Goal: Task Accomplishment & Management: Complete application form

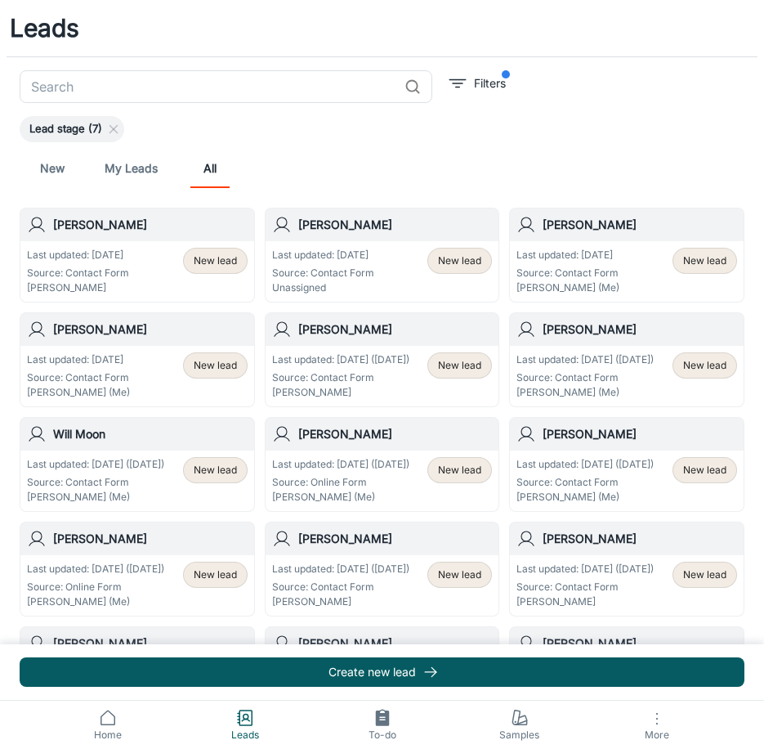
click at [364, 274] on p "Source: Contact Form" at bounding box center [323, 273] width 102 height 15
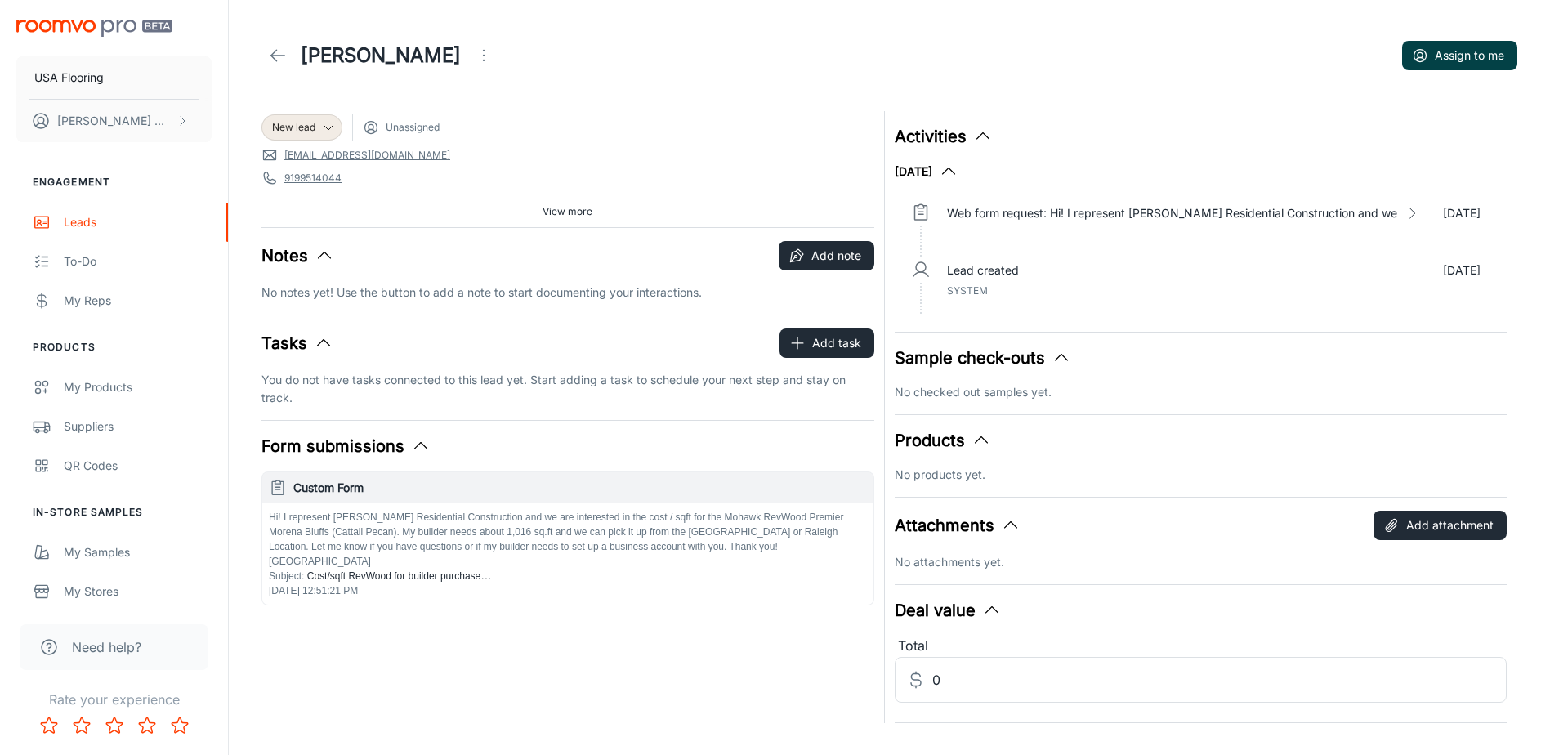
click at [776, 61] on button "Assign to me" at bounding box center [1459, 55] width 115 height 29
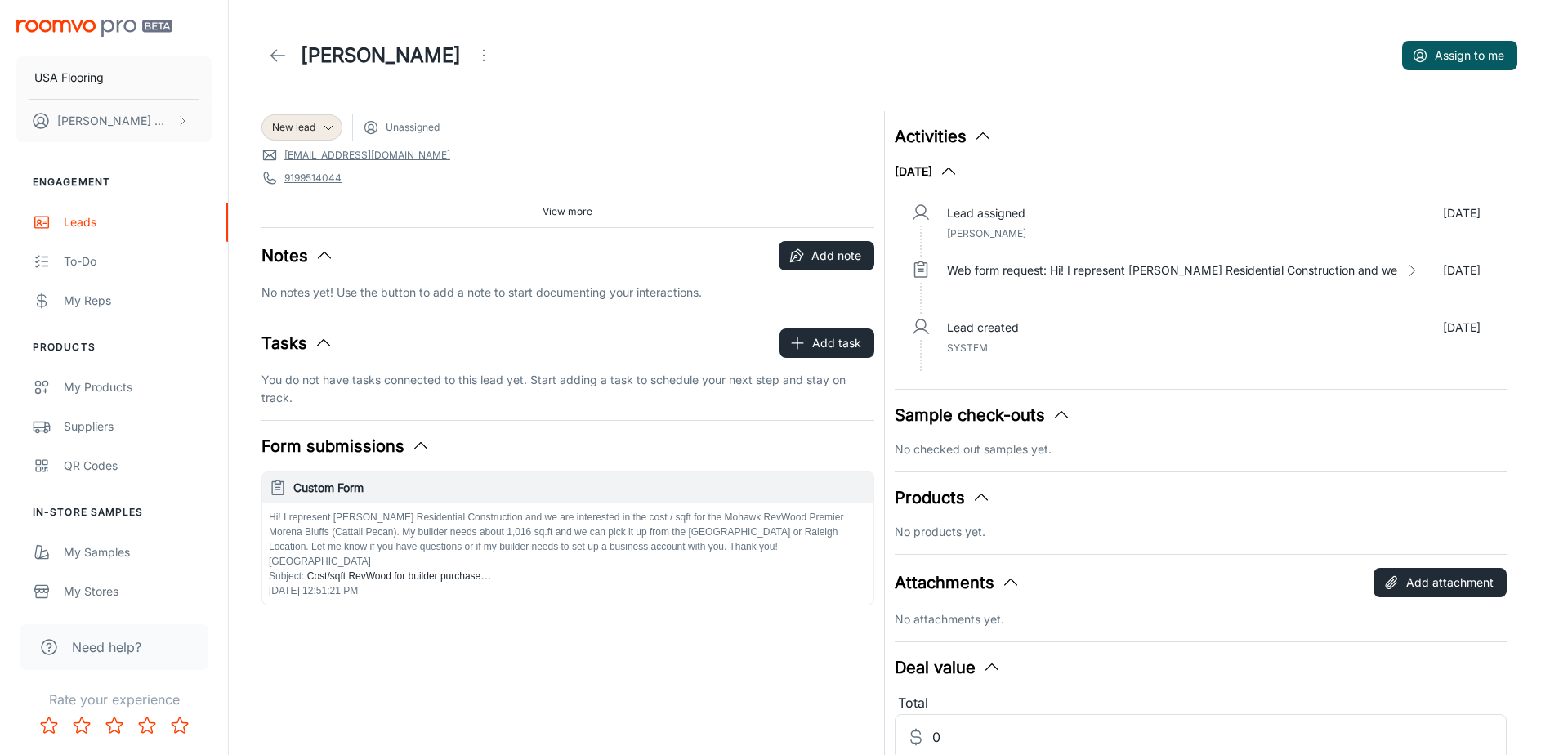
click at [286, 53] on icon at bounding box center [278, 56] width 20 height 20
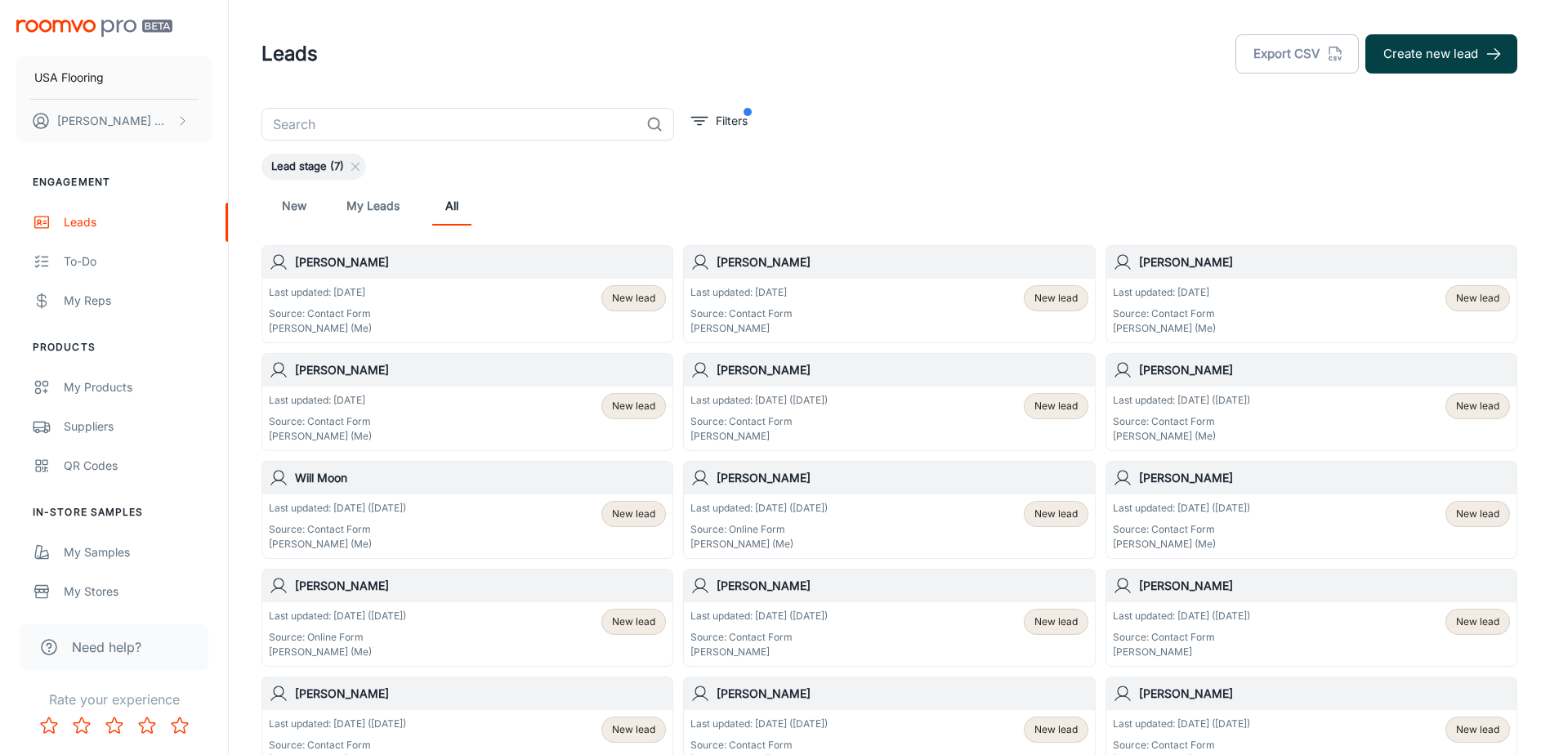
click at [776, 50] on button "Create new lead" at bounding box center [1442, 53] width 152 height 39
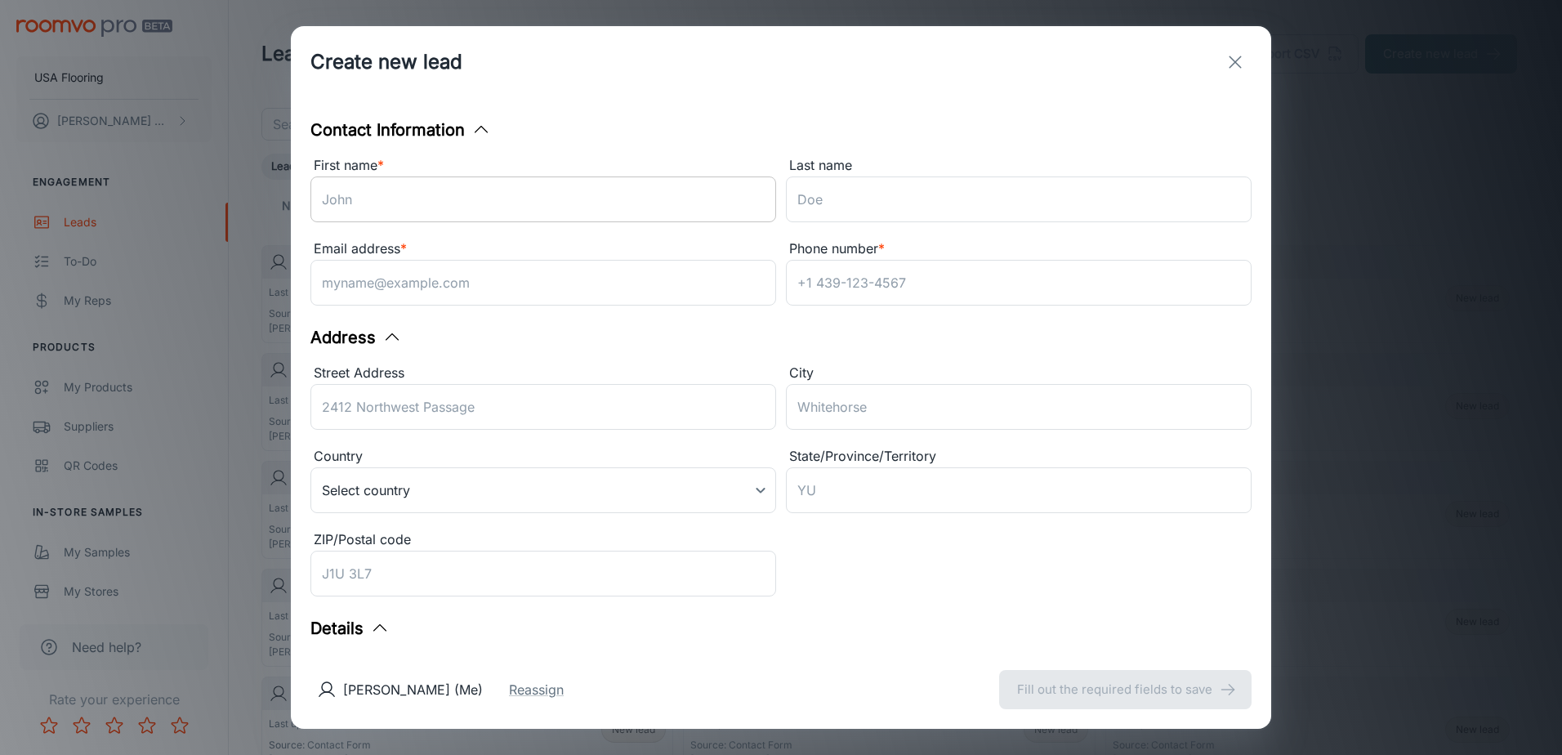
click at [387, 197] on input "First name *" at bounding box center [544, 200] width 466 height 46
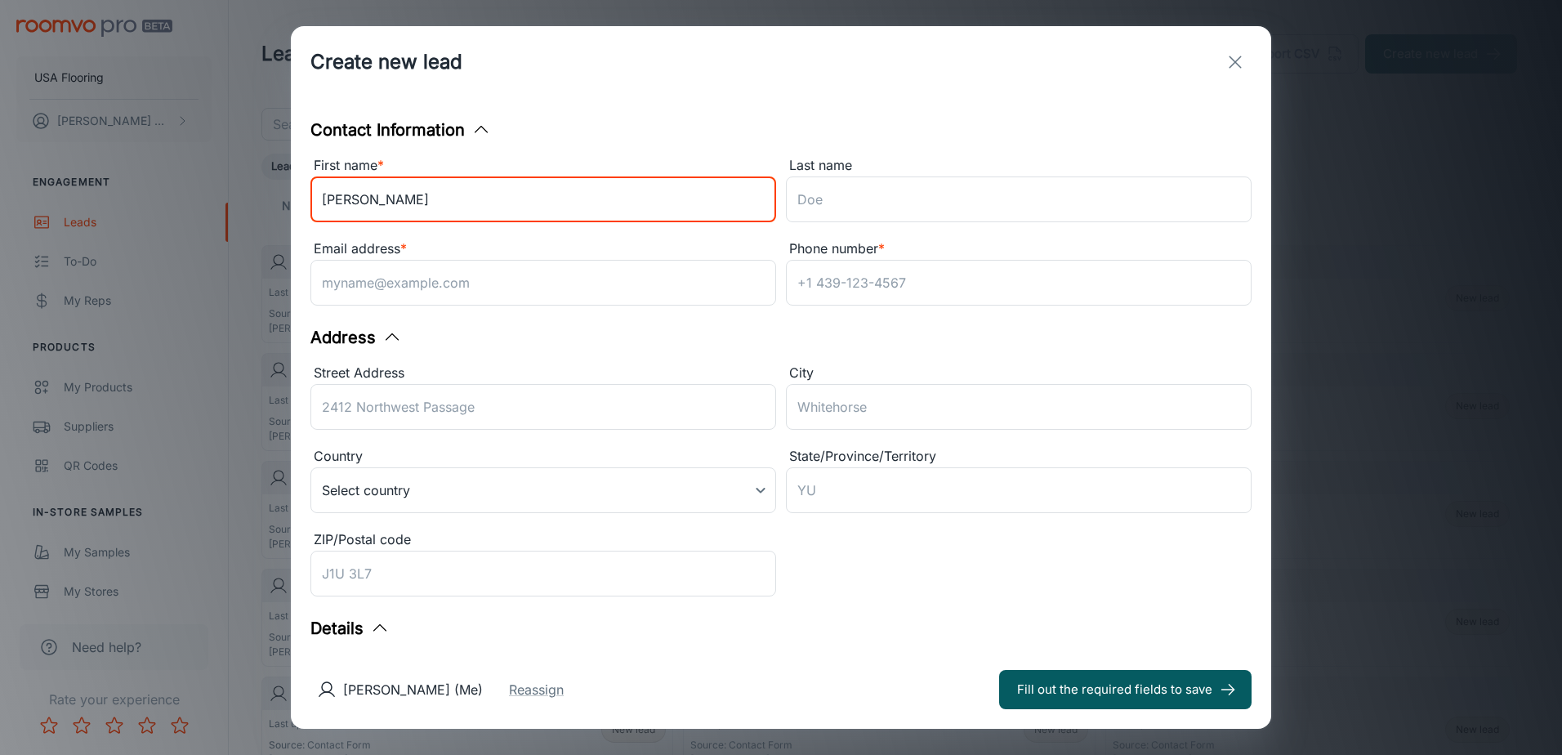
type input "[PERSON_NAME]"
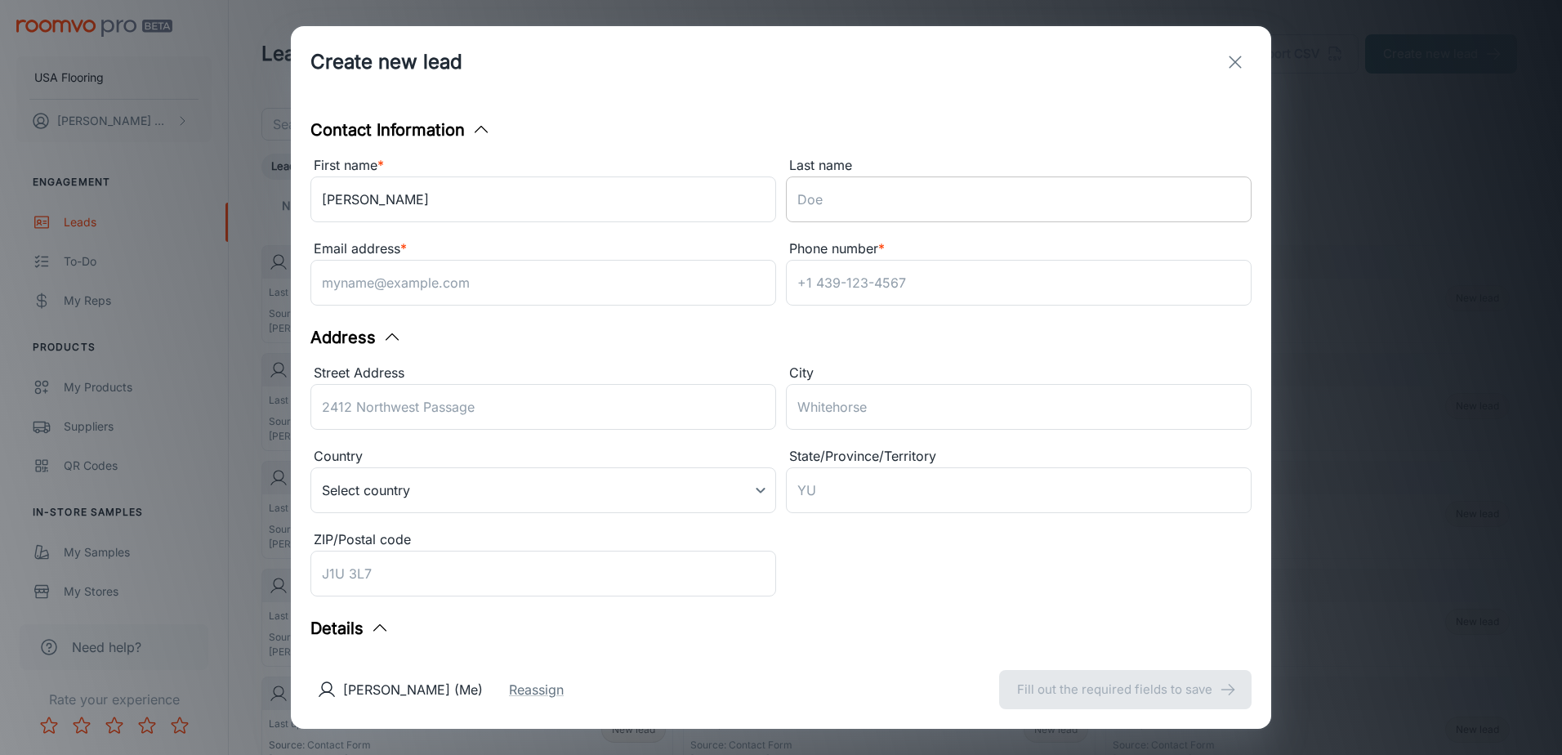
click at [776, 195] on input "Last name" at bounding box center [1019, 200] width 466 height 46
paste input "[PERSON_NAME]"
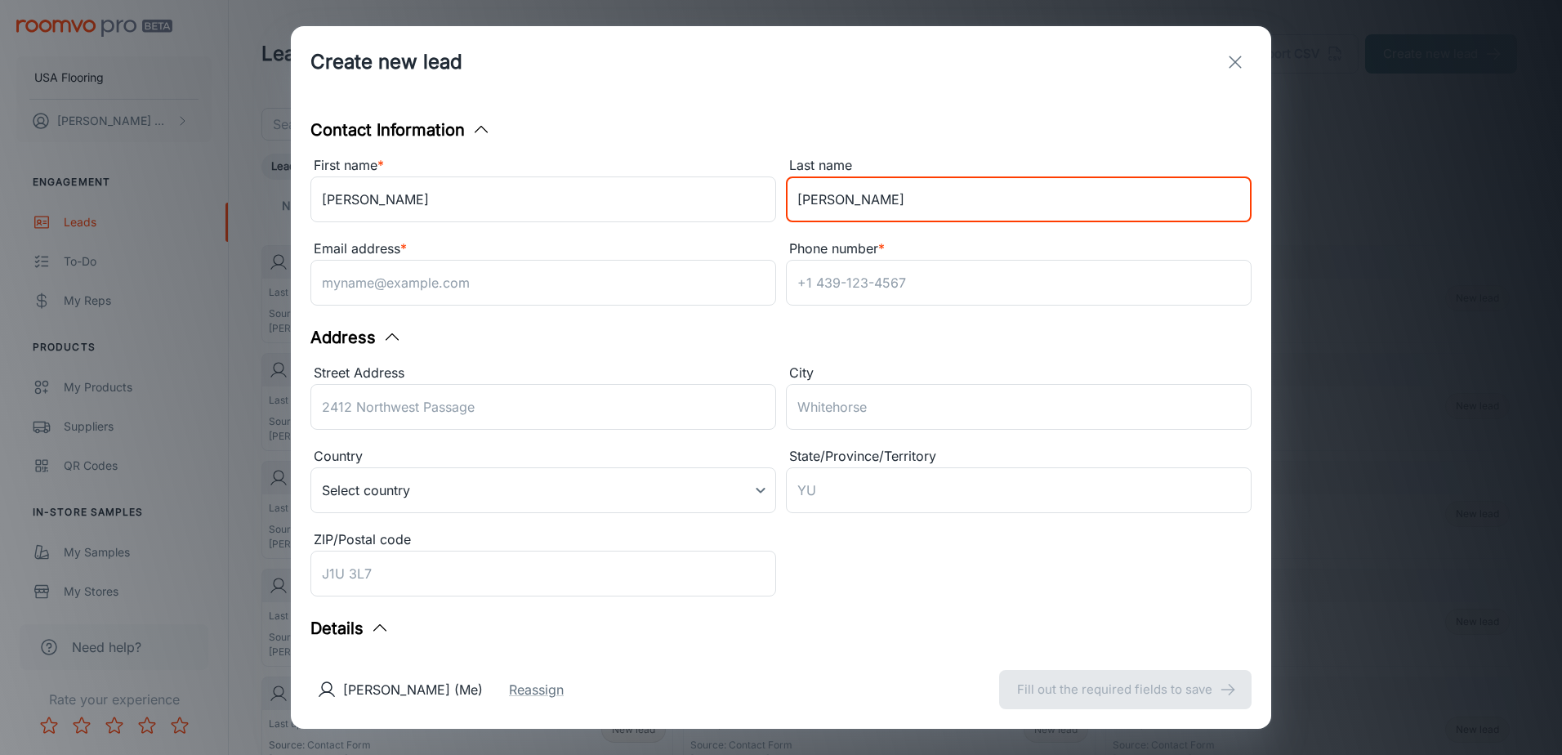
type input "[PERSON_NAME]"
click at [445, 271] on input "Email address *" at bounding box center [544, 283] width 466 height 46
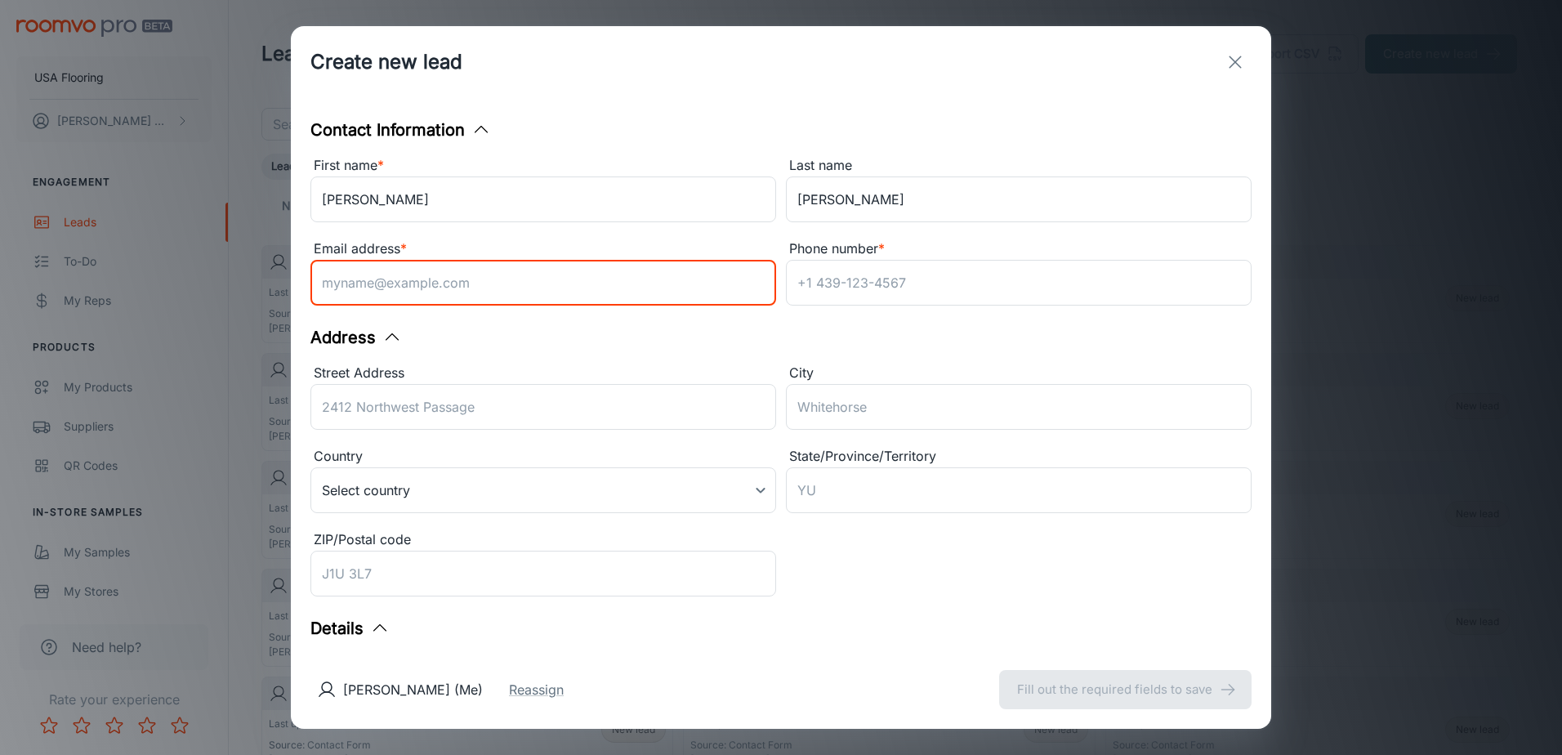
paste input "[EMAIL_ADDRESS][DOMAIN_NAME][PERSON_NAME]"
type input "[EMAIL_ADDRESS][DOMAIN_NAME][PERSON_NAME]"
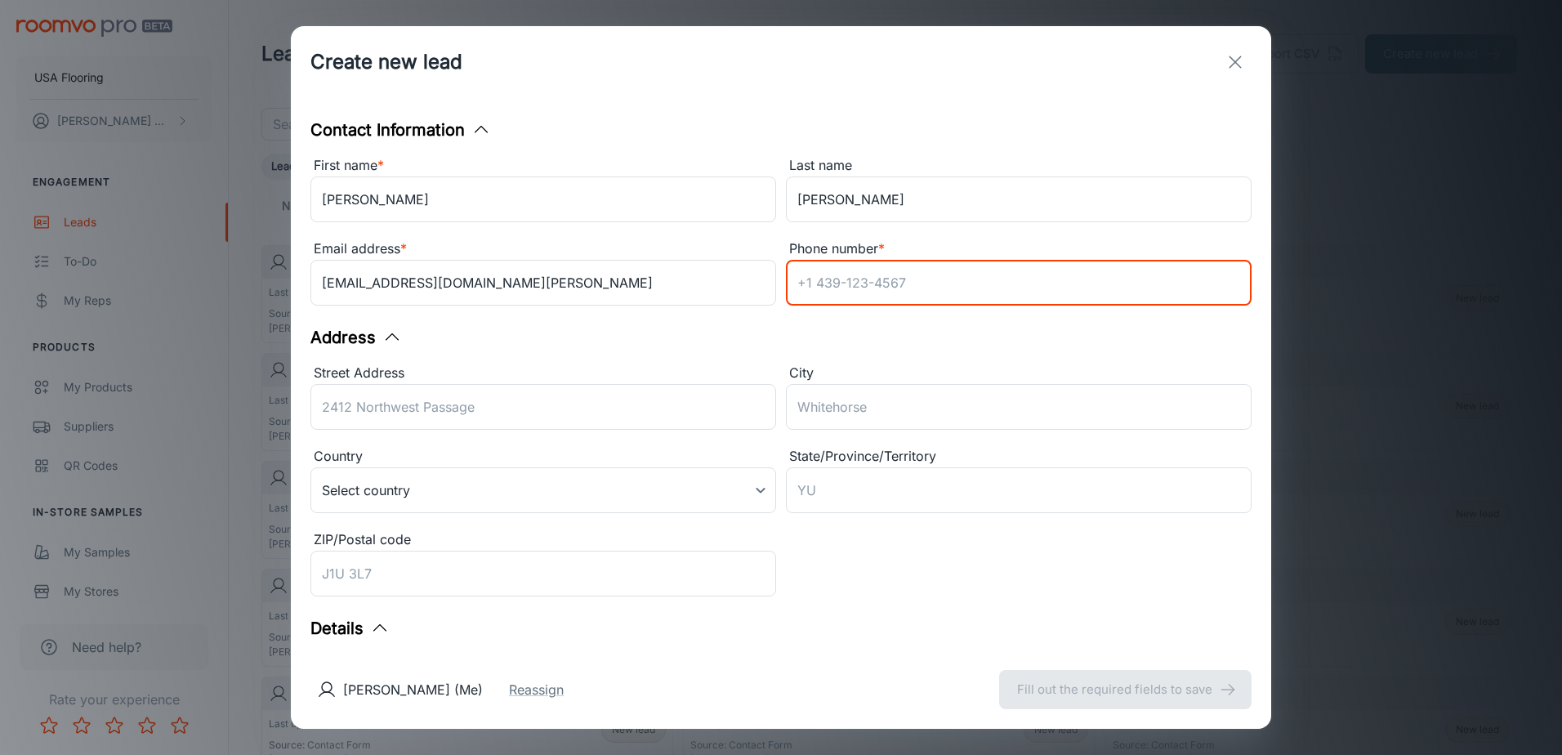
click at [776, 299] on input "Phone number *" at bounding box center [1019, 283] width 466 height 46
paste input "[PHONE_NUMBER]"
type input "[PHONE_NUMBER]"
click at [682, 326] on div "Contact Information First name * [PERSON_NAME] ​ Last name [PERSON_NAME] ​ Emai…" at bounding box center [781, 374] width 981 height 552
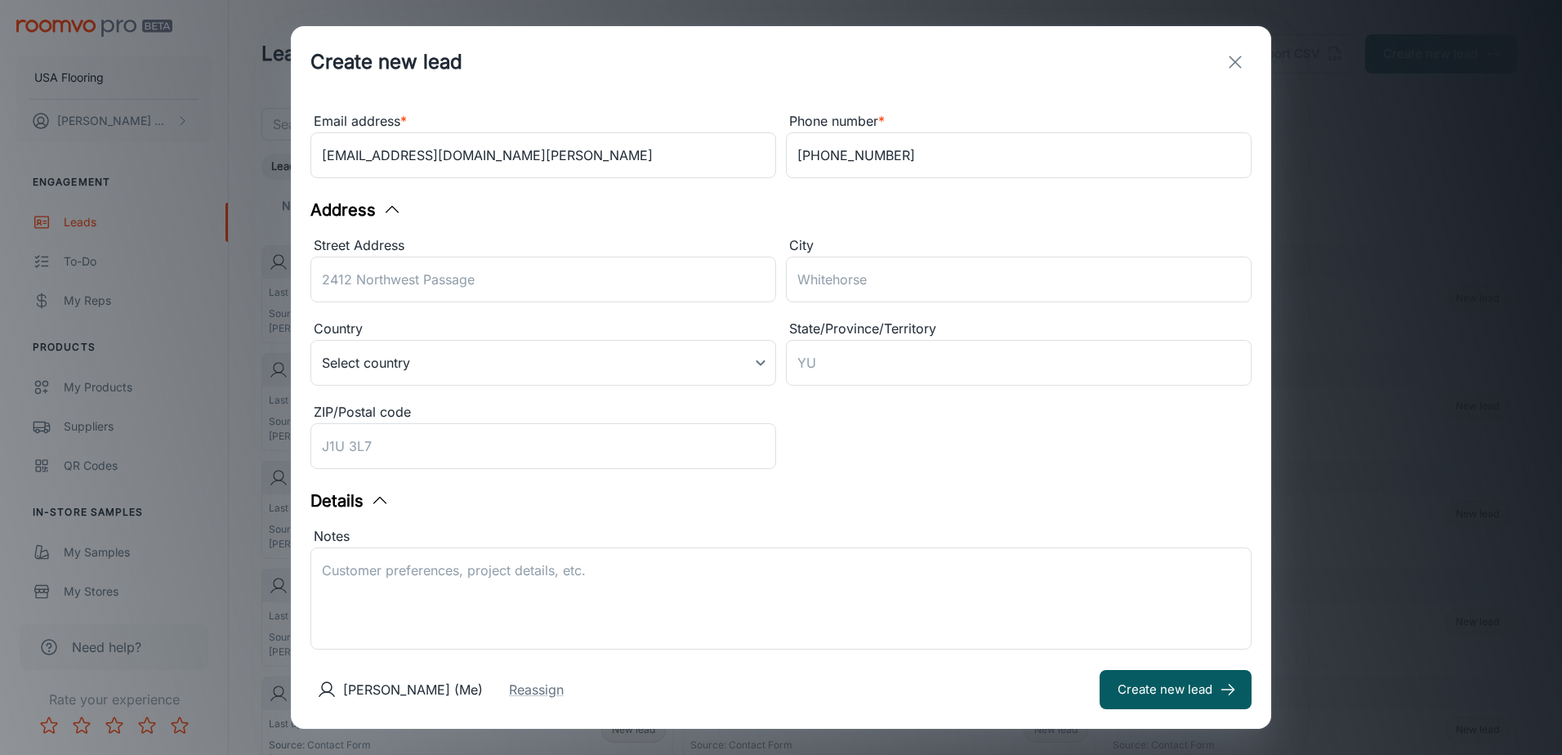
scroll to position [249, 0]
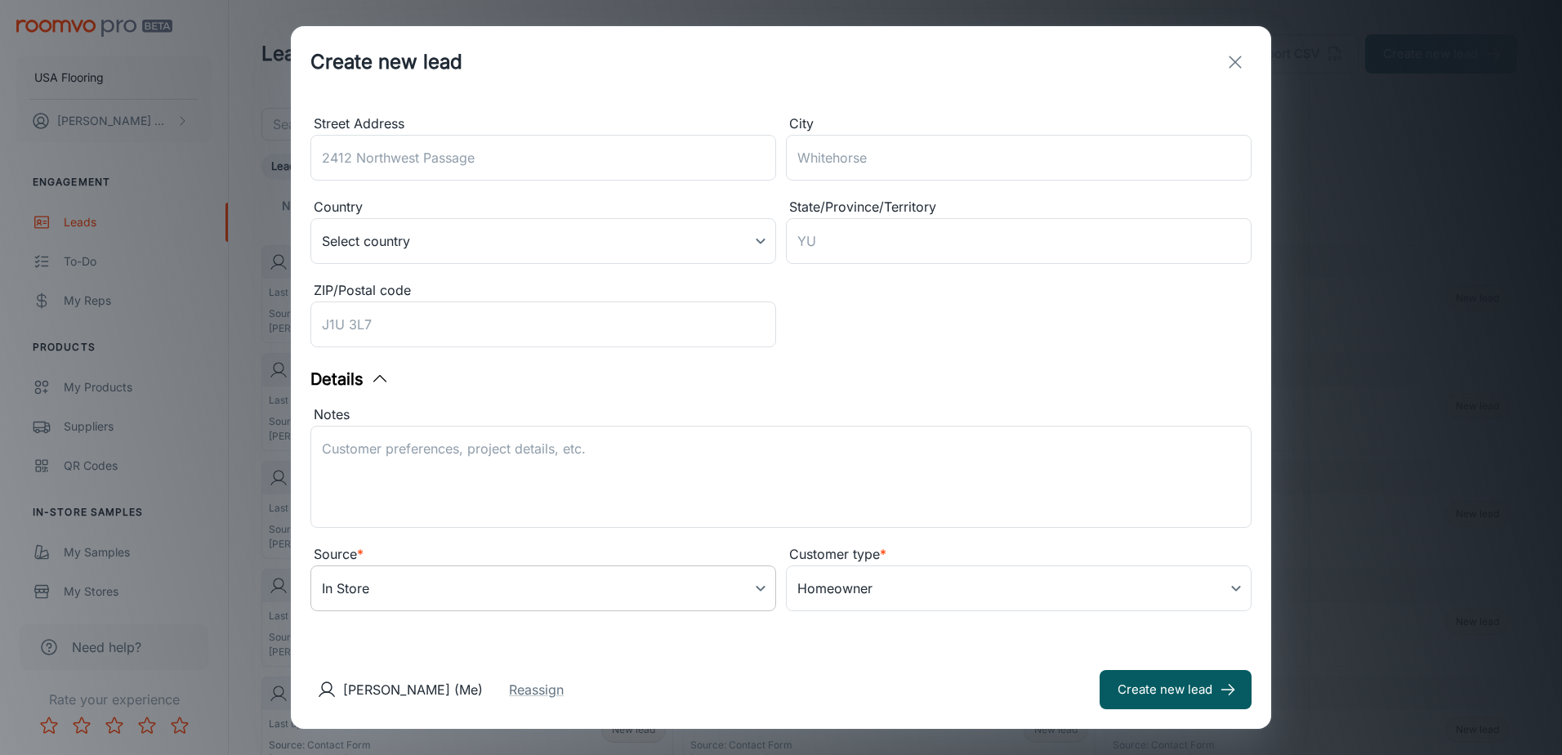
click at [423, 582] on body "USA Flooring [PERSON_NAME] Engagement Leads To-do My Reps Products My Products …" at bounding box center [781, 377] width 1562 height 755
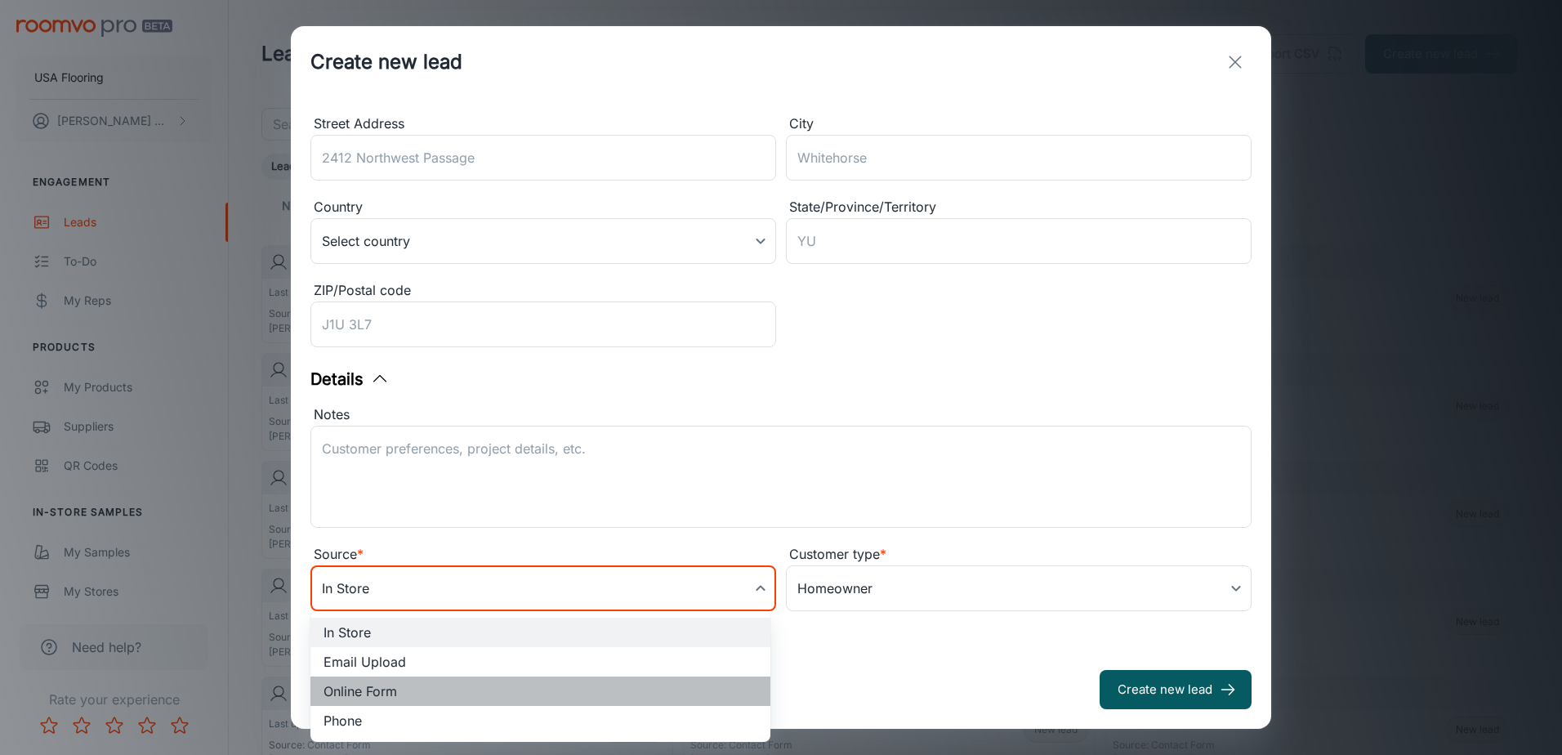
click at [420, 680] on li "Online Form" at bounding box center [541, 691] width 460 height 29
type input "online_form"
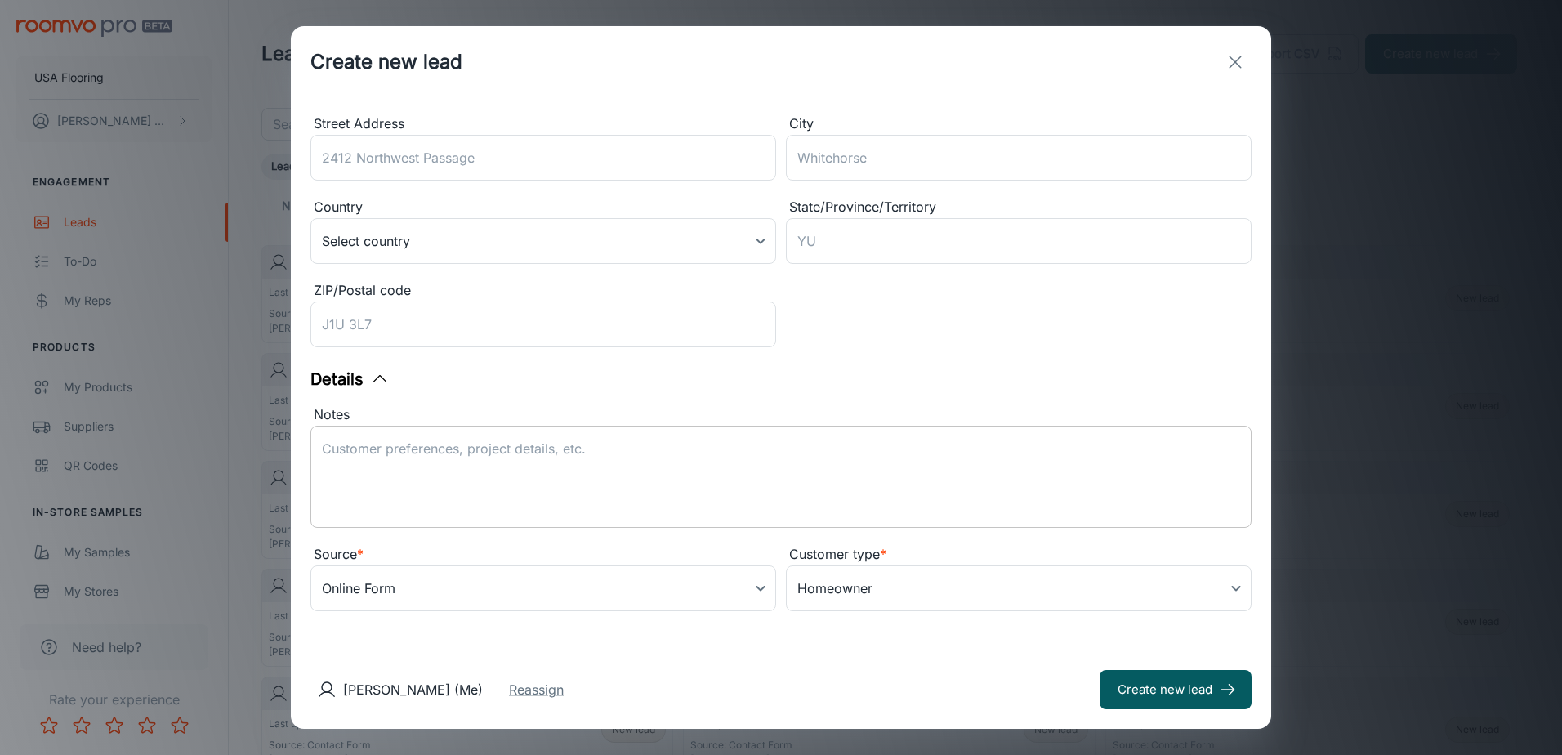
click at [512, 517] on div "x ​" at bounding box center [781, 477] width 941 height 102
click at [396, 460] on textarea "Notes" at bounding box center [781, 477] width 919 height 75
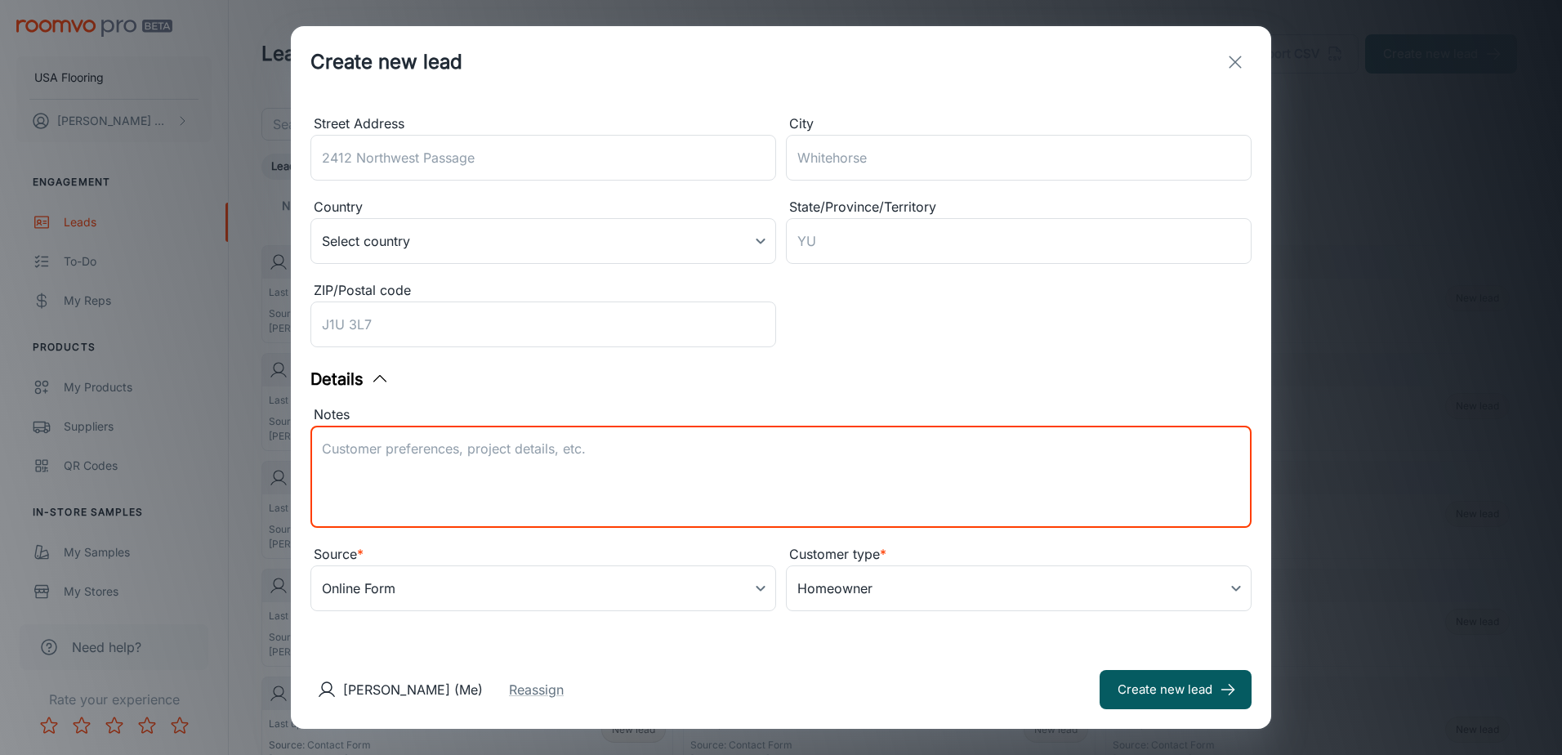
paste textarea "Contact Preference is Email Zip: Customer Interests: Carpet, Ceramic Tile, Hard…"
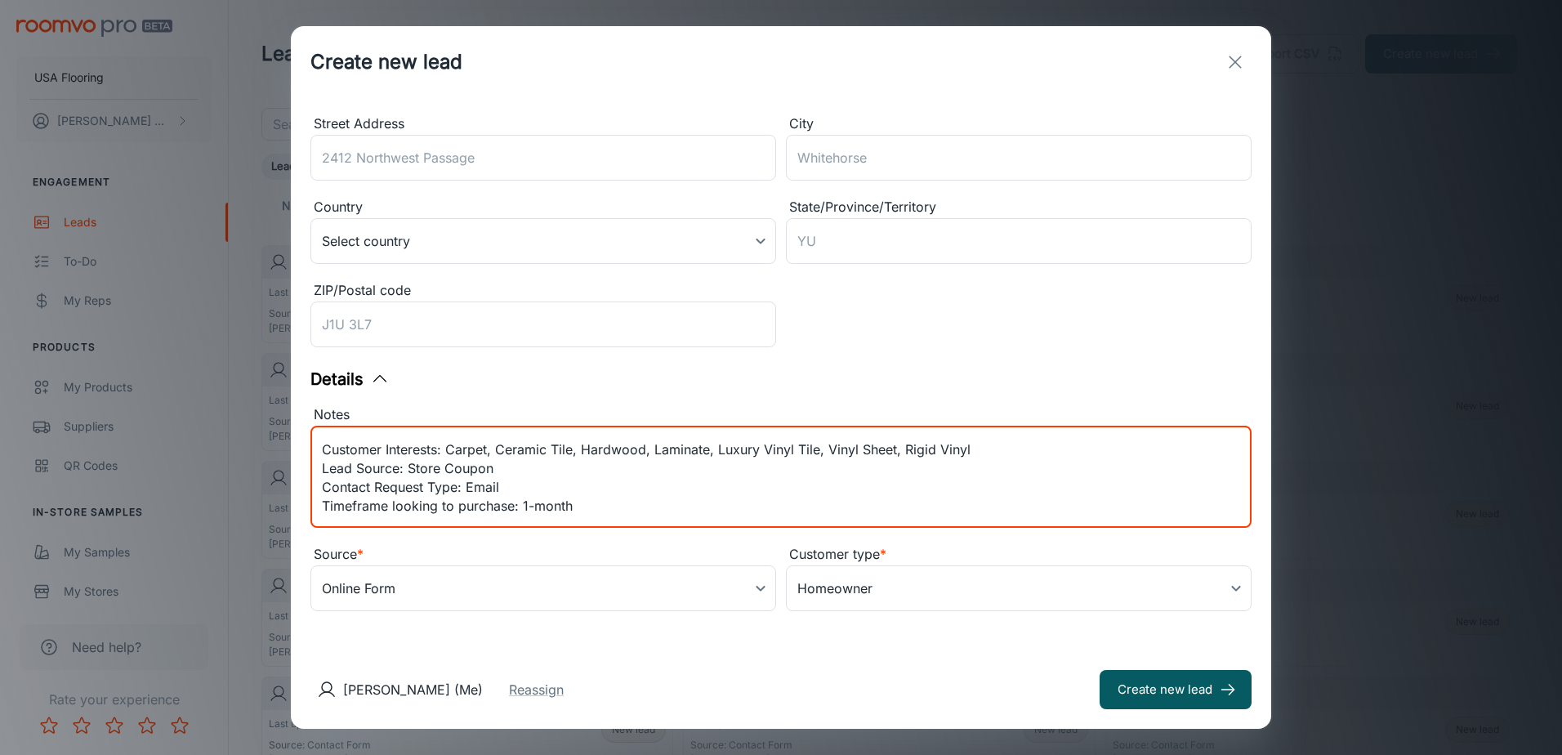
scroll to position [38, 0]
drag, startPoint x: 584, startPoint y: 512, endPoint x: 302, endPoint y: 512, distance: 282.7
click at [302, 512] on div "Notes Contact Preference is Email Zip: Customer Interests: Carpet, Ceramic Tile…" at bounding box center [776, 465] width 951 height 140
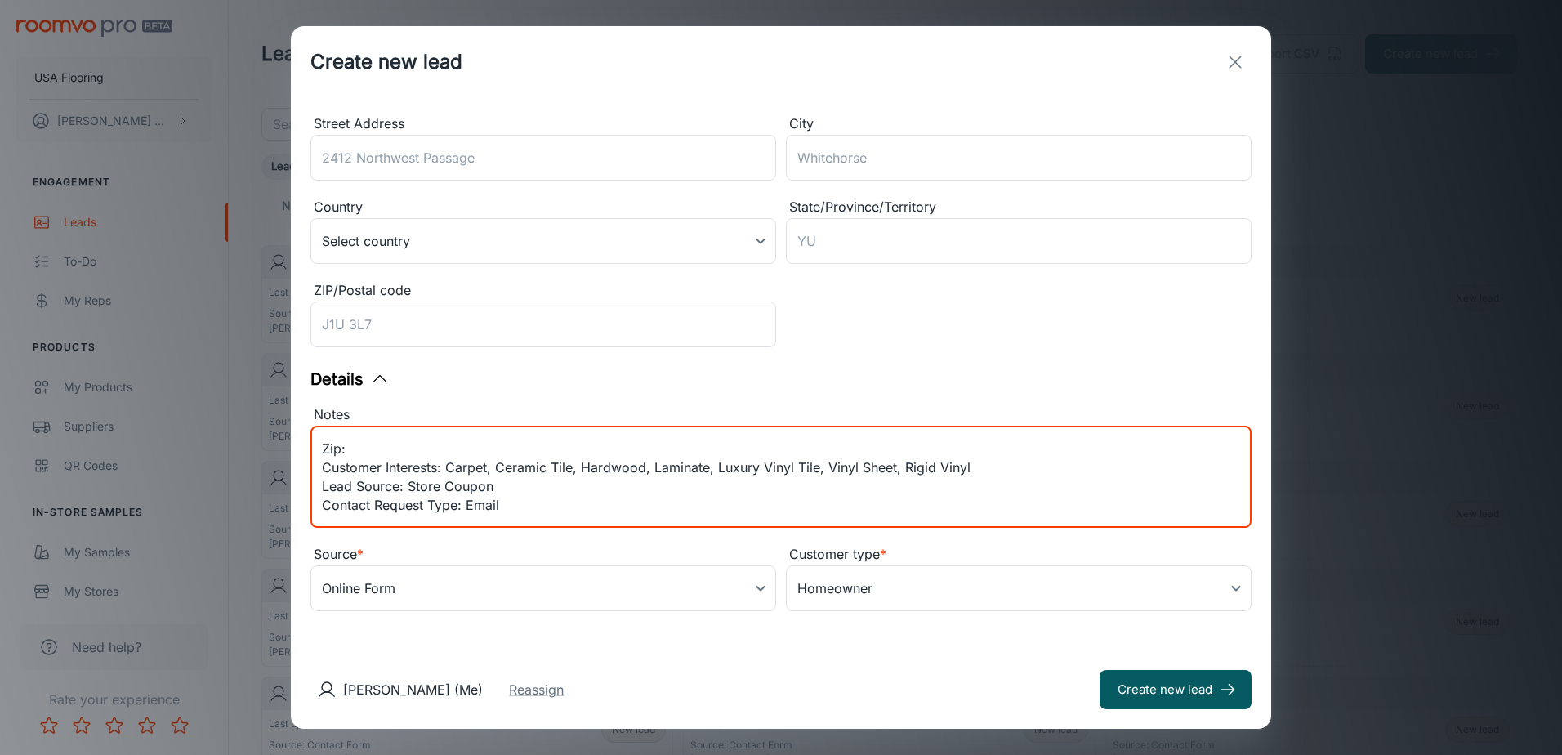
scroll to position [16, 0]
drag, startPoint x: 387, startPoint y: 455, endPoint x: 169, endPoint y: 465, distance: 218.4
click at [169, 465] on div "Create new lead Contact Information First name * [PERSON_NAME] ​ Last name [PER…" at bounding box center [781, 377] width 1562 height 755
type textarea "Contact Preference is Email Zip: Customer Interests: Carpet, Ceramic Tile, Hard…"
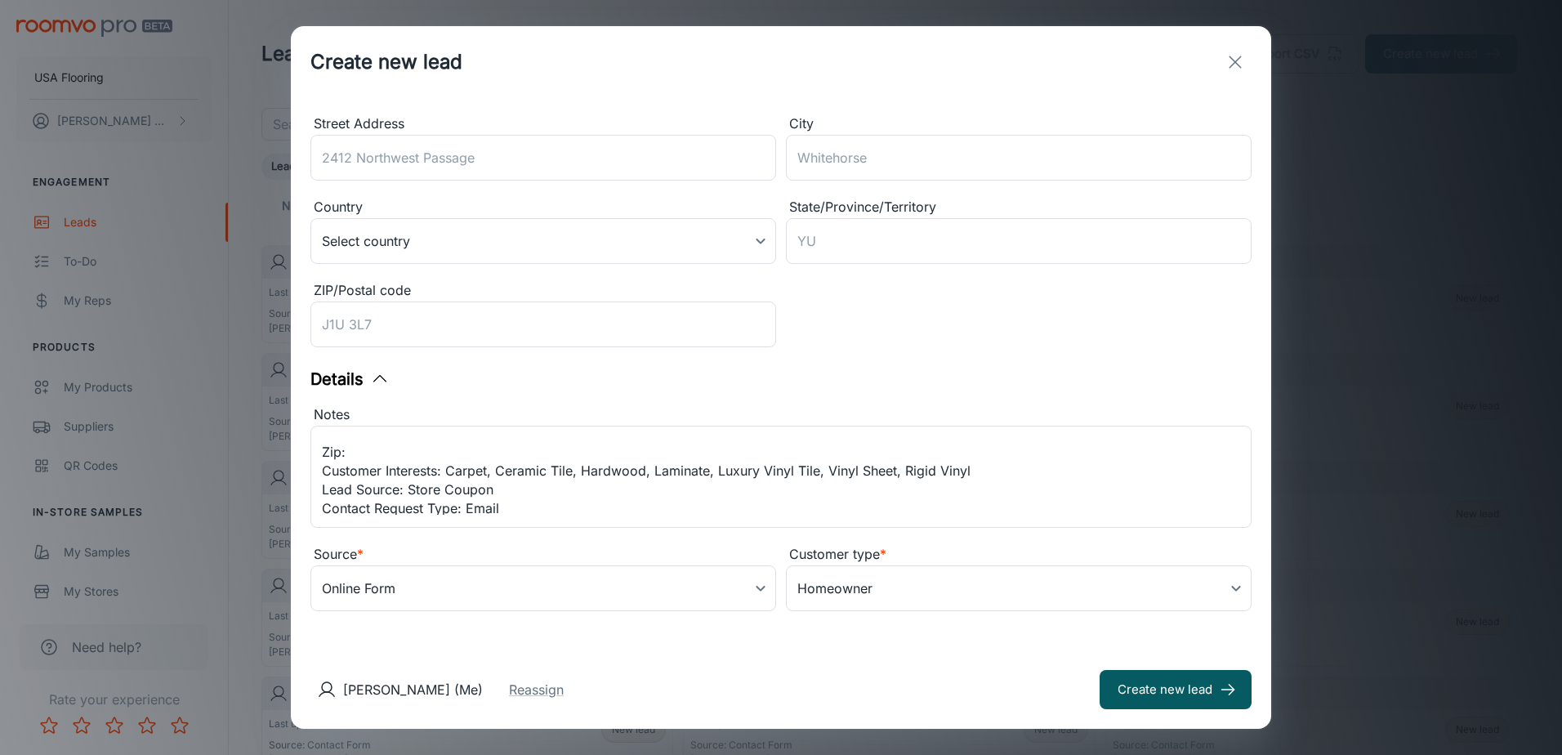
drag, startPoint x: 171, startPoint y: 465, endPoint x: 257, endPoint y: 453, distance: 86.7
click at [176, 465] on div "Create new lead Contact Information First name * [PERSON_NAME] ​ Last name [PER…" at bounding box center [781, 377] width 1562 height 755
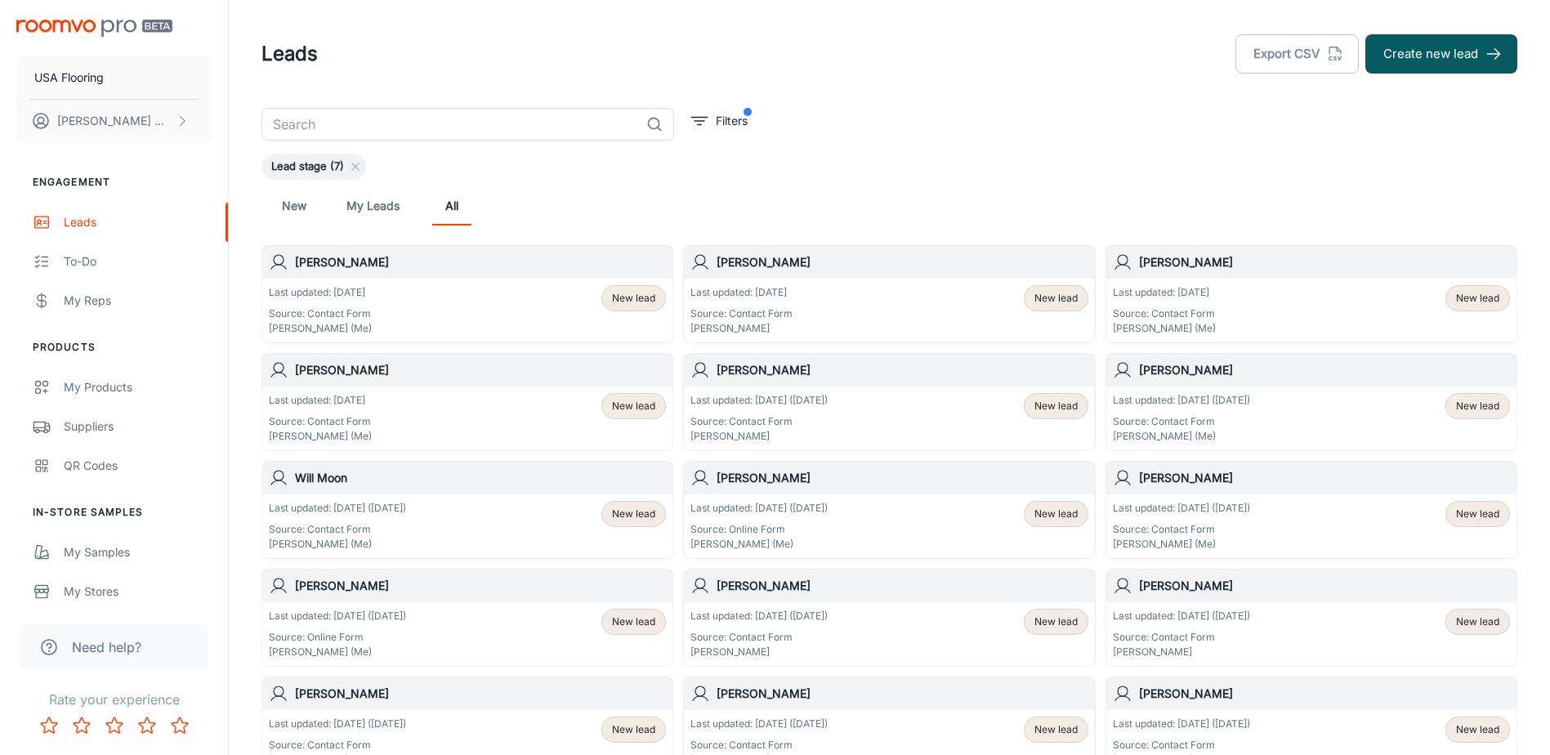
drag, startPoint x: 1470, startPoint y: 87, endPoint x: 1463, endPoint y: 83, distance: 8.4
click at [776, 87] on header "Leads Export CSV Create new lead" at bounding box center [889, 54] width 1295 height 108
click at [776, 70] on button "Create new lead" at bounding box center [1442, 53] width 152 height 39
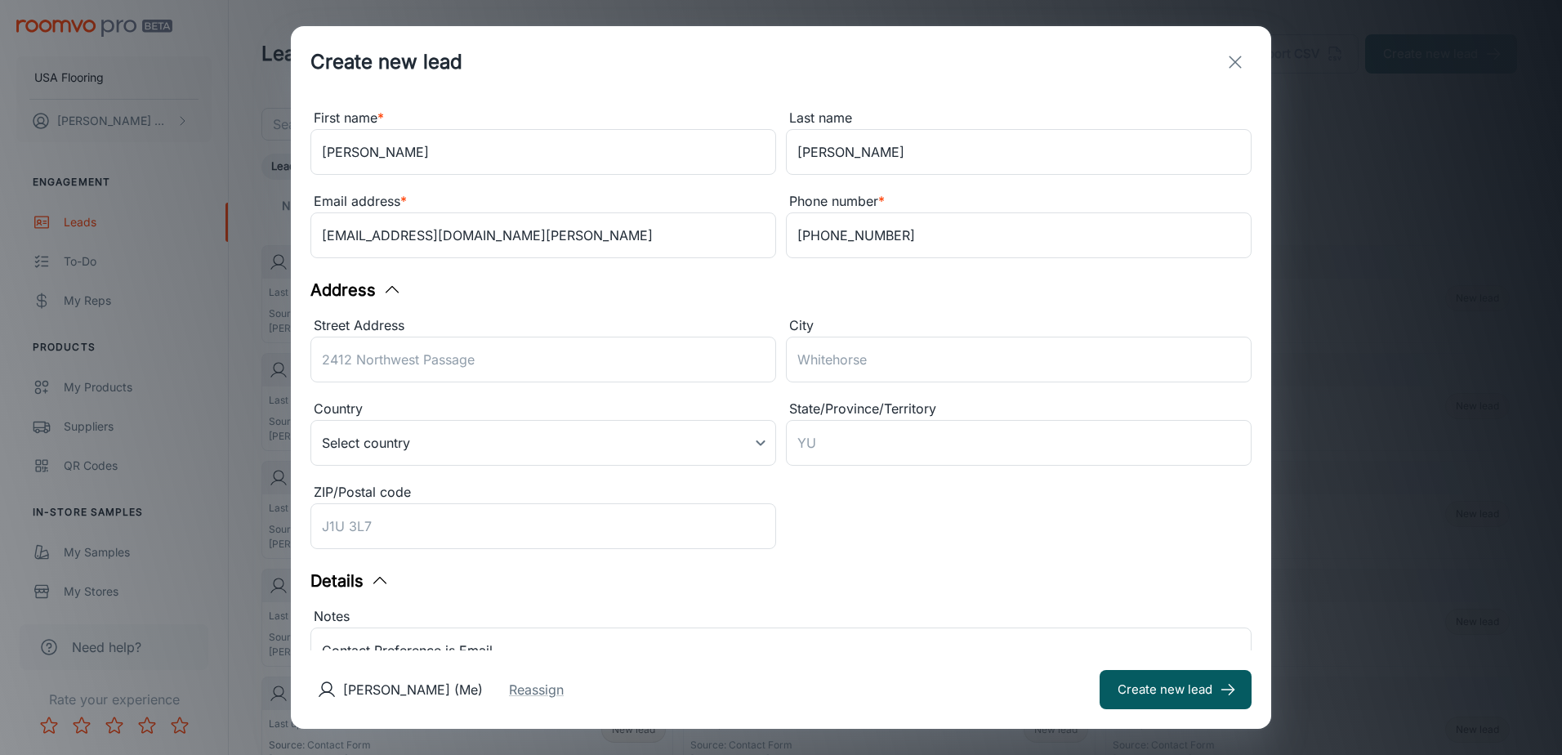
scroll to position [249, 0]
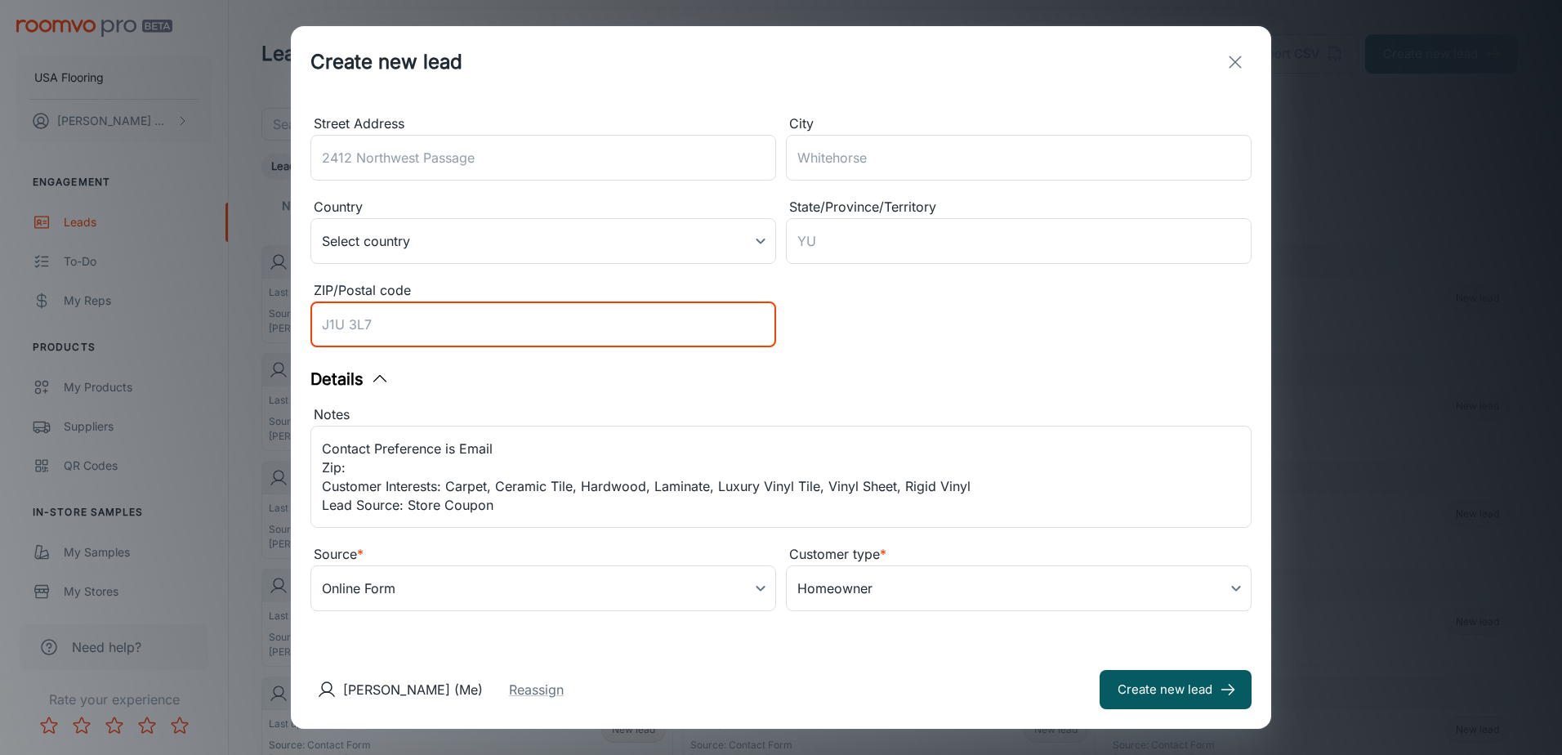
click at [473, 323] on input "ZIP/Postal code" at bounding box center [544, 325] width 466 height 46
click at [776, 370] on div "Details" at bounding box center [781, 379] width 941 height 25
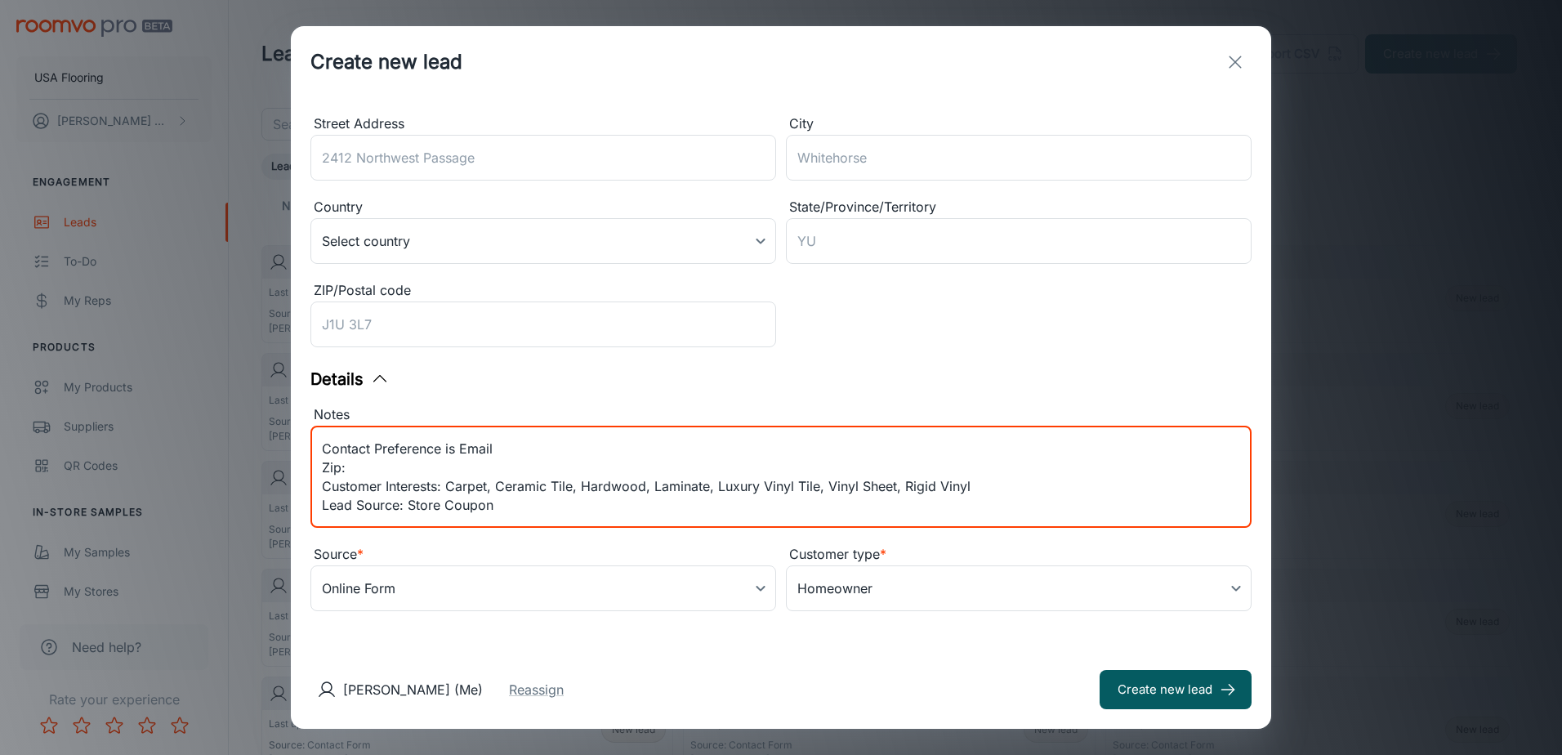
drag, startPoint x: 398, startPoint y: 464, endPoint x: 321, endPoint y: 467, distance: 76.9
click at [321, 467] on div "Contact Preference is Email Zip: Customer Interests: Carpet, Ceramic Tile, Hard…" at bounding box center [781, 477] width 941 height 102
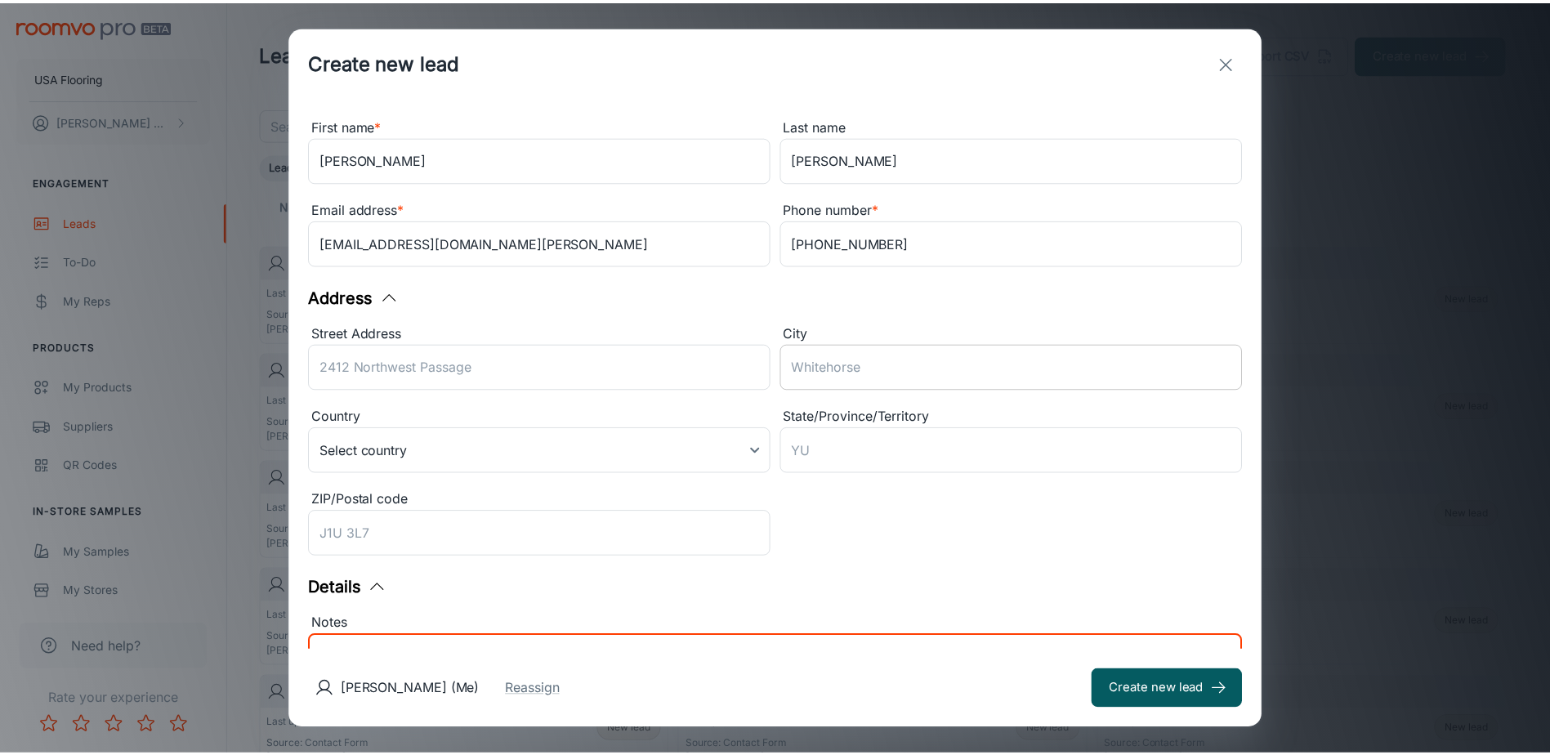
scroll to position [0, 0]
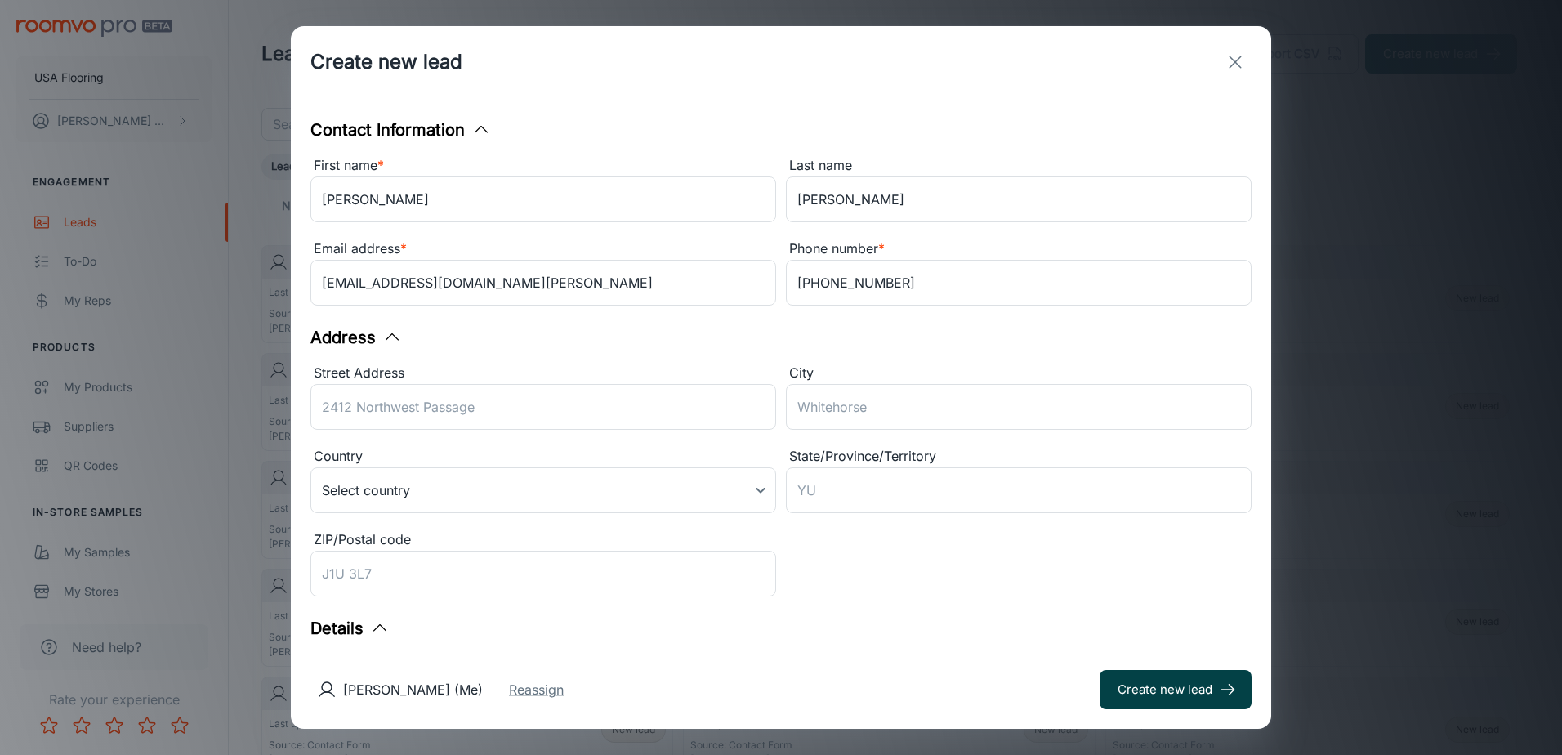
type textarea "Contact Preference: Email Customer Interests: Carpet, Ceramic Tile, Hardwood, L…"
click at [776, 682] on button "Create new lead" at bounding box center [1176, 689] width 152 height 39
type input "in_store"
